Goal: Information Seeking & Learning: Check status

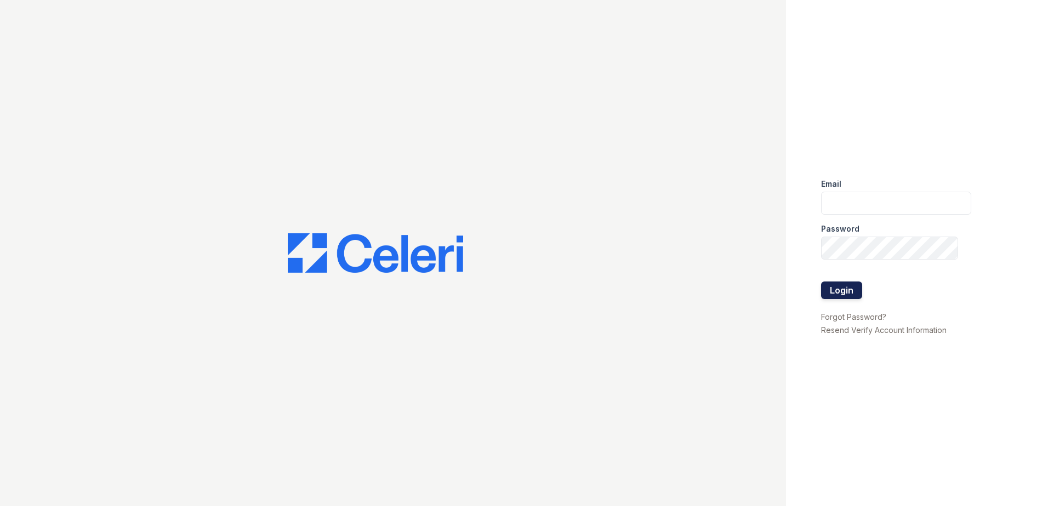
type input "[EMAIL_ADDRESS][DOMAIN_NAME]"
click at [844, 294] on button "Login" at bounding box center [841, 291] width 41 height 18
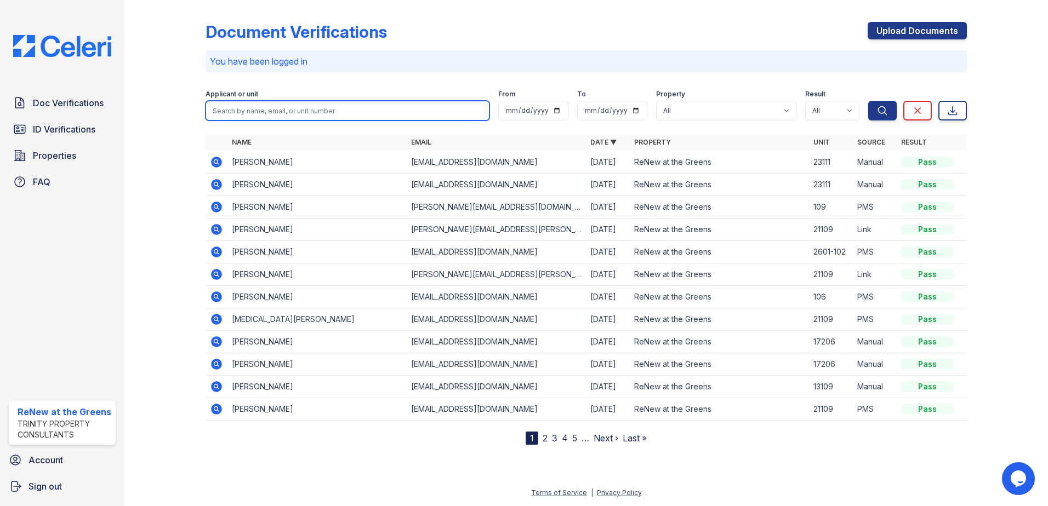
click at [269, 116] on input "search" at bounding box center [348, 111] width 284 height 20
type input "mason"
click at [868, 101] on button "Search" at bounding box center [882, 111] width 28 height 20
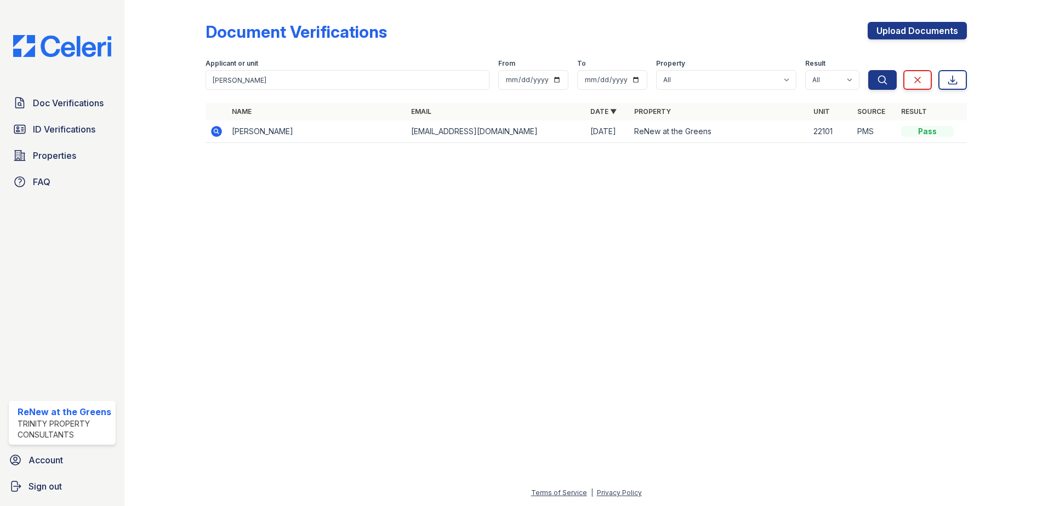
click at [216, 133] on icon at bounding box center [216, 131] width 13 height 13
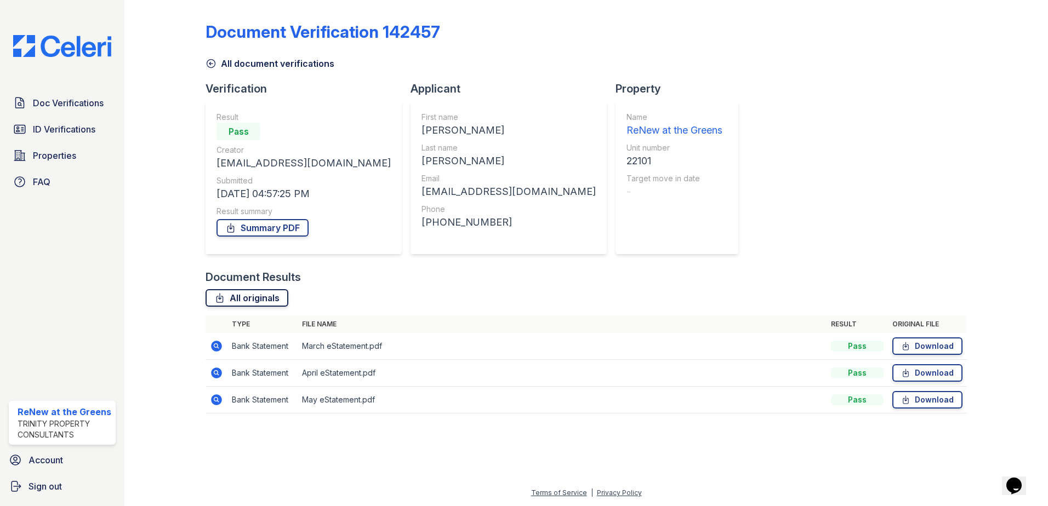
click at [249, 294] on link "All originals" at bounding box center [247, 298] width 83 height 18
click at [943, 199] on div "Document Verification 142457 All document verifications Verification Result Pas…" at bounding box center [586, 214] width 761 height 420
click at [98, 127] on link "ID Verifications" at bounding box center [62, 129] width 107 height 22
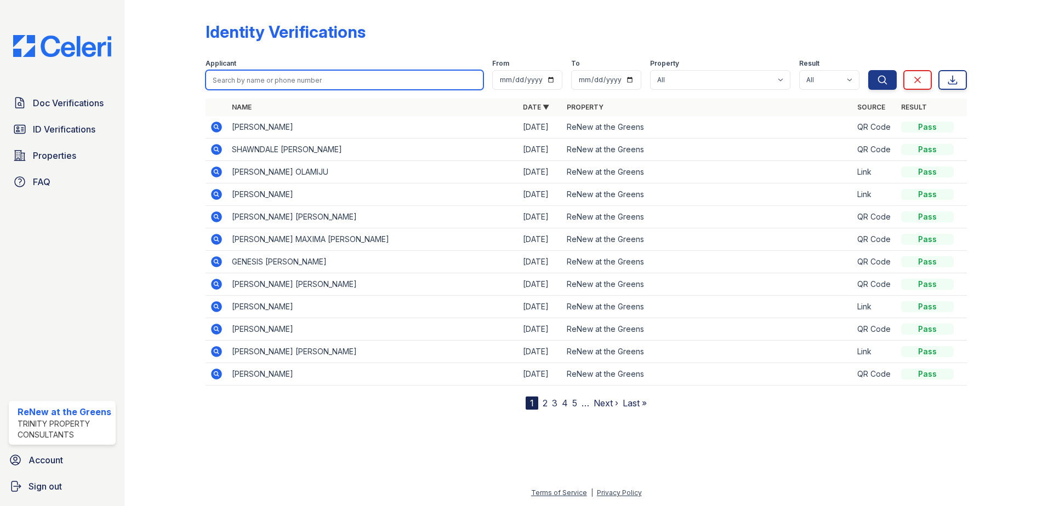
click at [253, 73] on input "search" at bounding box center [345, 80] width 278 height 20
type input "mason"
click at [868, 70] on button "Search" at bounding box center [882, 80] width 28 height 20
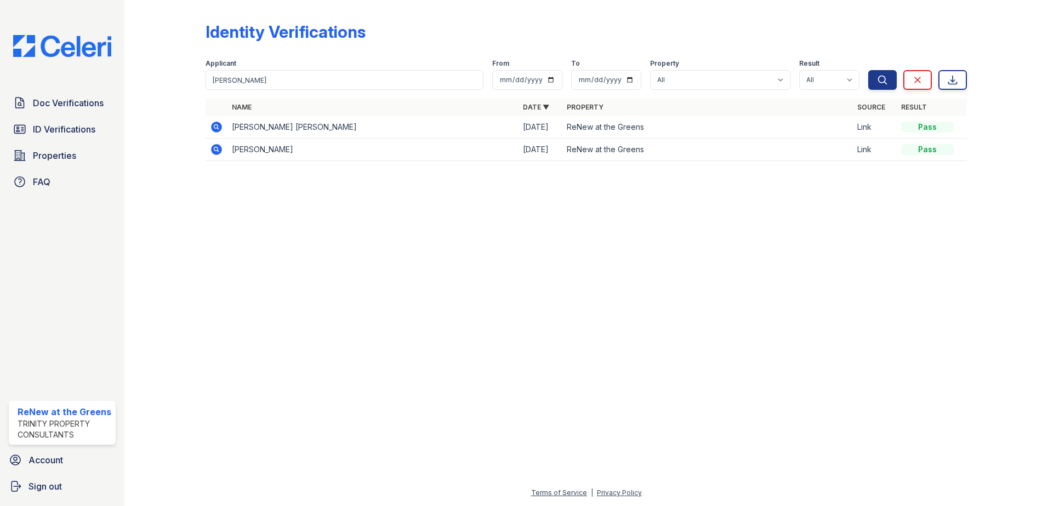
click at [239, 126] on td "MASON JEFFREY THOMPSON" at bounding box center [372, 127] width 291 height 22
click at [218, 128] on icon at bounding box center [216, 127] width 11 height 11
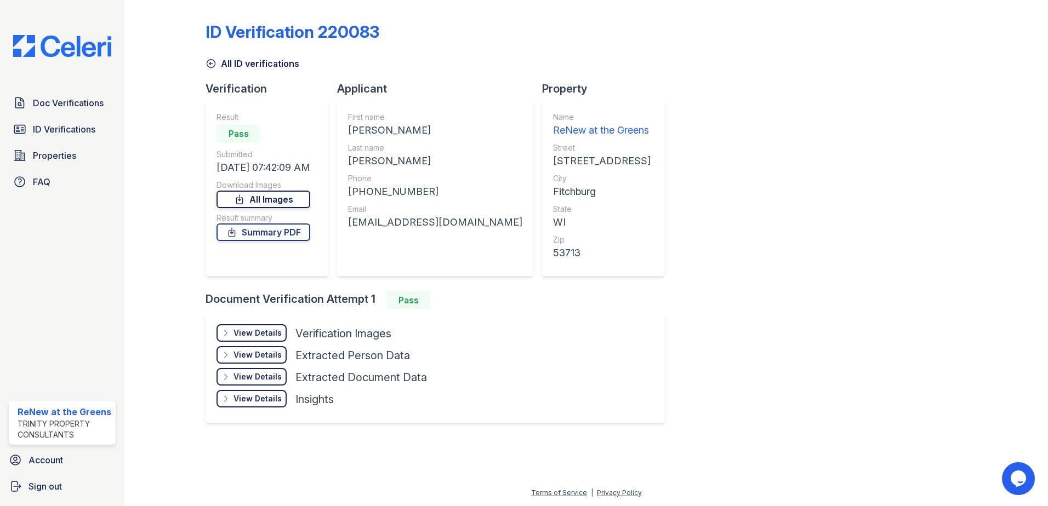
click at [245, 196] on icon at bounding box center [239, 199] width 11 height 11
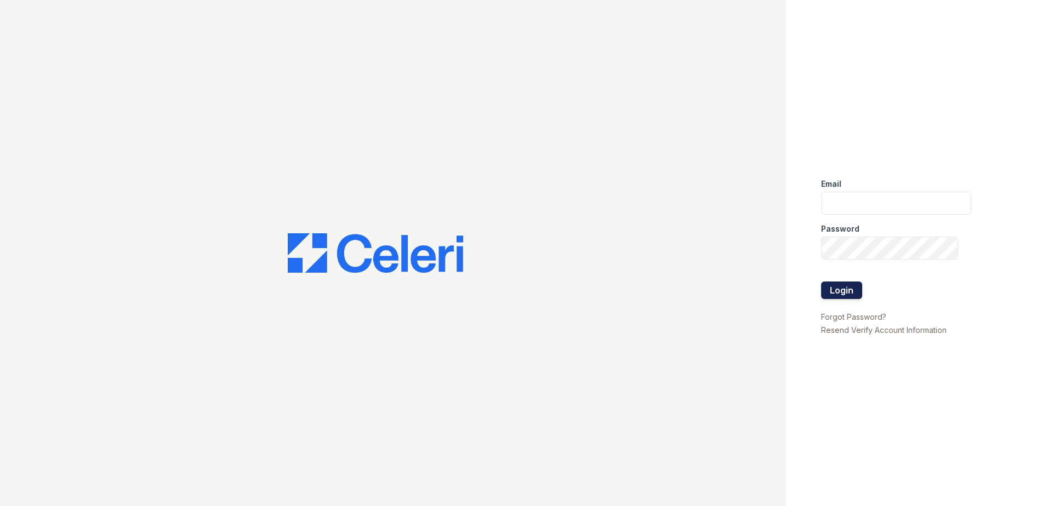
type input "[EMAIL_ADDRESS][DOMAIN_NAME]"
click at [845, 288] on button "Login" at bounding box center [841, 291] width 41 height 18
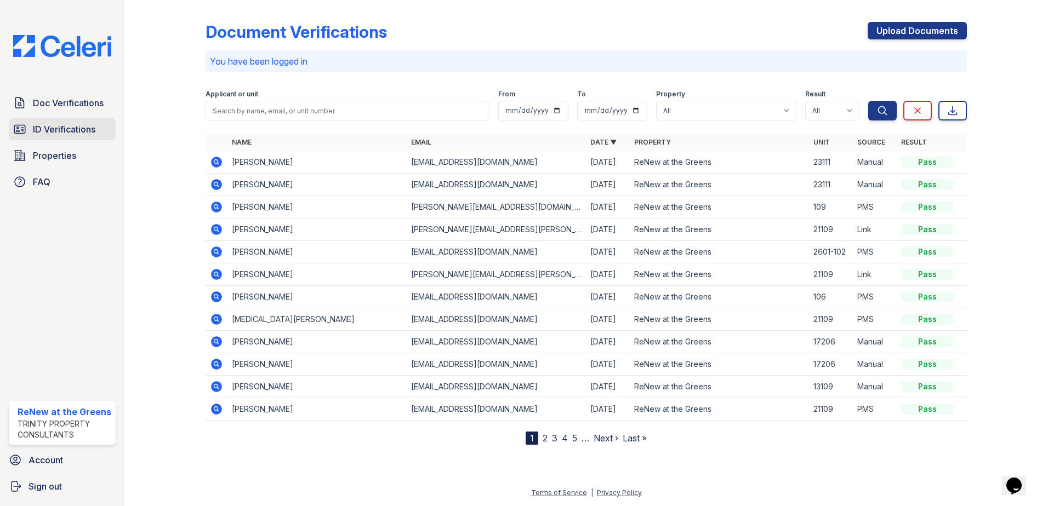
click at [72, 126] on span "ID Verifications" at bounding box center [64, 129] width 62 height 13
